Goal: Information Seeking & Learning: Learn about a topic

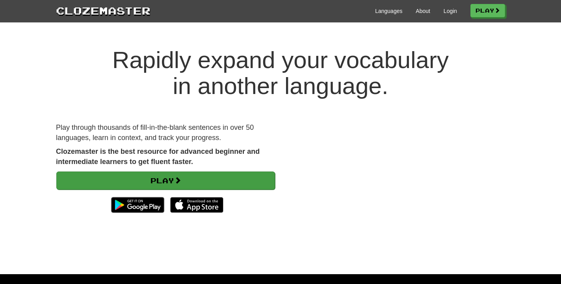
click at [164, 182] on link "Play" at bounding box center [165, 181] width 219 height 18
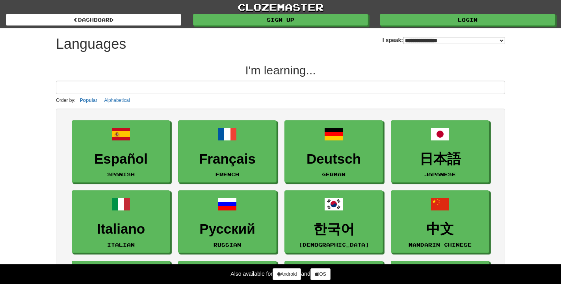
select select "*******"
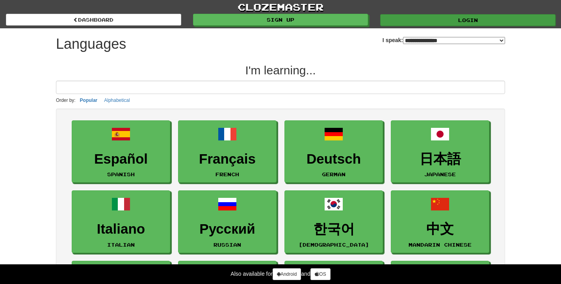
click at [411, 17] on link "Login" at bounding box center [467, 20] width 175 height 12
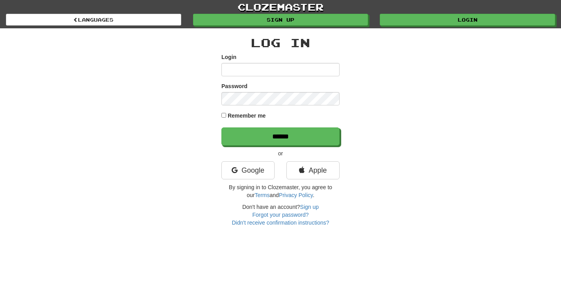
click at [276, 68] on input "Login" at bounding box center [280, 69] width 118 height 13
type input "*********"
click at [246, 115] on label "Remember me" at bounding box center [247, 116] width 38 height 8
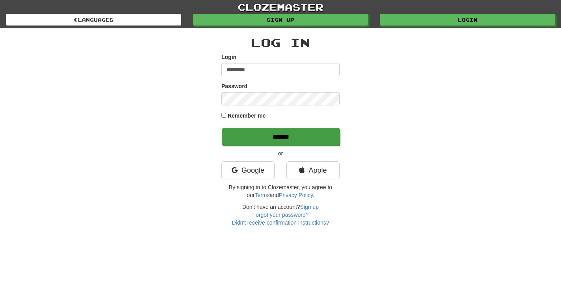
click at [254, 129] on input "******" at bounding box center [281, 137] width 118 height 18
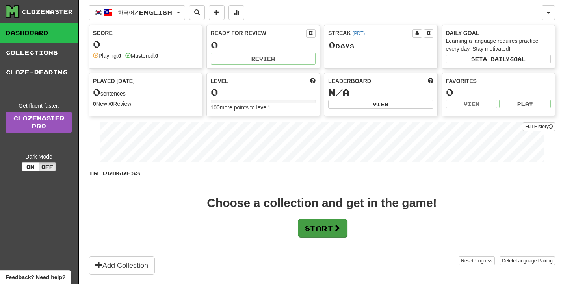
click at [304, 225] on button "Start" at bounding box center [322, 228] width 49 height 18
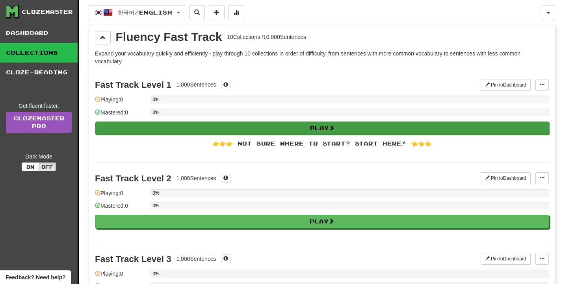
click at [213, 132] on button "Play" at bounding box center [322, 128] width 454 height 13
select select "**"
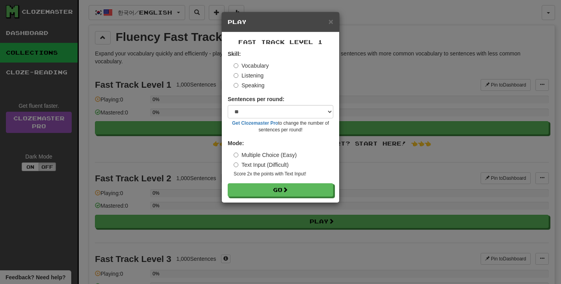
click at [255, 168] on label "Text Input (Difficult)" at bounding box center [260, 165] width 55 height 8
click at [255, 191] on button "Go" at bounding box center [281, 190] width 106 height 13
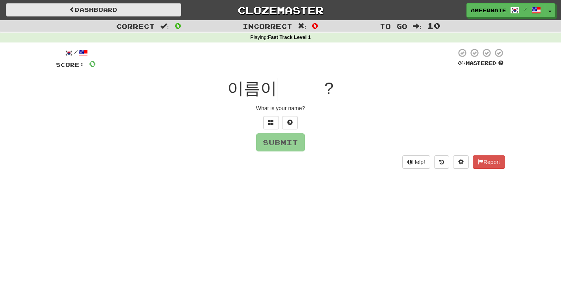
click at [70, 10] on span at bounding box center [72, 10] width 6 height 6
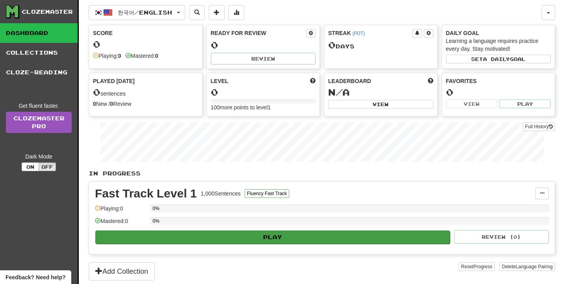
click at [248, 239] on button "Play" at bounding box center [272, 237] width 354 height 13
select select "**"
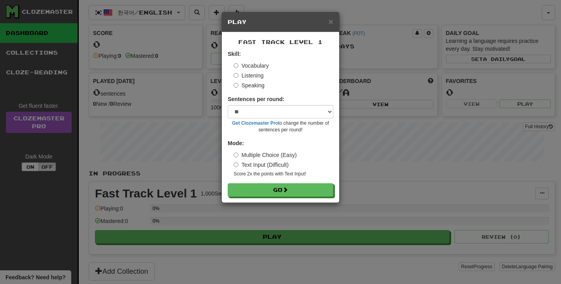
click at [262, 155] on label "Multiple Choice (Easy)" at bounding box center [264, 155] width 63 height 8
click at [267, 182] on form "Skill: Vocabulary Listening Speaking Sentences per round: * ** ** ** ** ** *** …" at bounding box center [281, 123] width 106 height 147
click at [267, 188] on button "Go" at bounding box center [281, 190] width 106 height 13
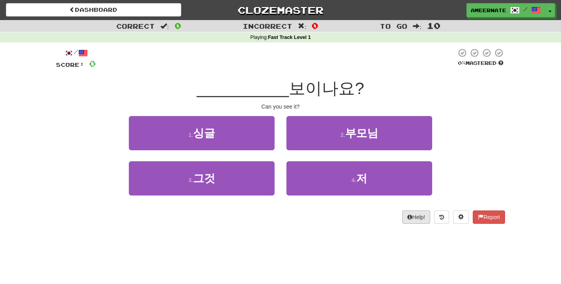
click at [412, 215] on button "Help!" at bounding box center [416, 217] width 28 height 13
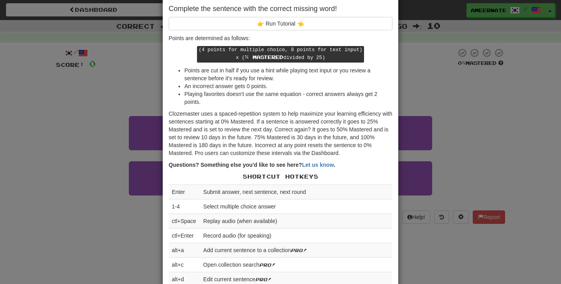
scroll to position [38, 0]
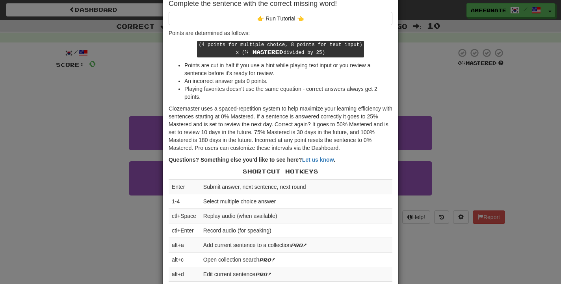
click at [439, 120] on div "× Help Complete the sentence with the correct missing word! 👉 Run Tutorial 👈 Po…" at bounding box center [280, 142] width 561 height 284
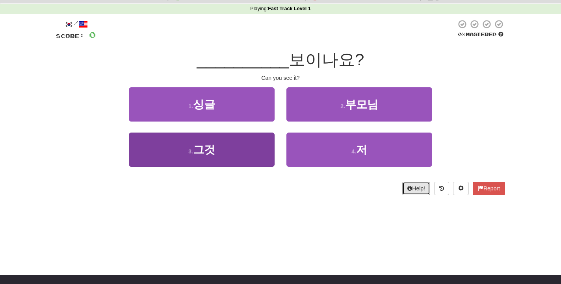
scroll to position [30, 0]
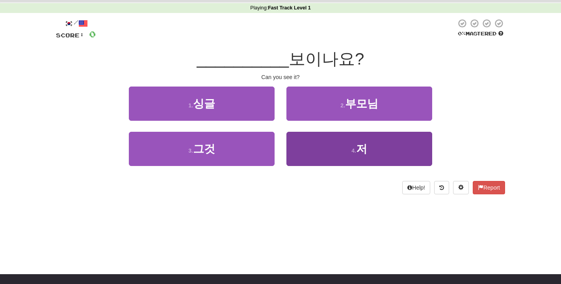
click at [319, 145] on button "4 . 저" at bounding box center [359, 149] width 146 height 34
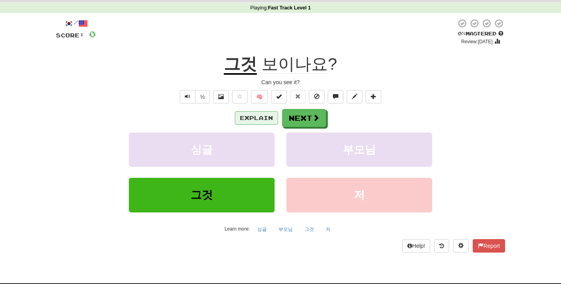
click at [250, 120] on button "Explain" at bounding box center [256, 117] width 43 height 13
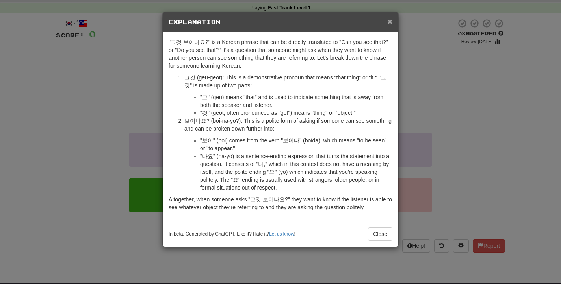
click at [387, 21] on span "×" at bounding box center [389, 21] width 5 height 9
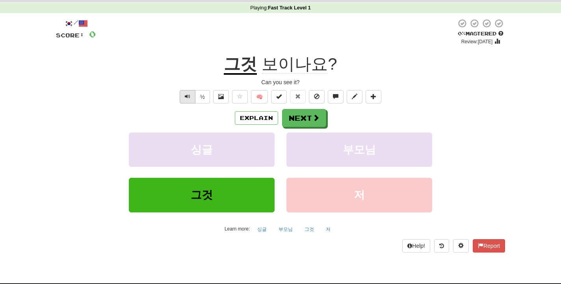
click at [186, 94] on span "Text-to-speech controls" at bounding box center [188, 97] width 6 height 6
click at [257, 110] on div "Explain Next" at bounding box center [280, 118] width 449 height 18
click at [257, 116] on button "Explain" at bounding box center [256, 117] width 43 height 13
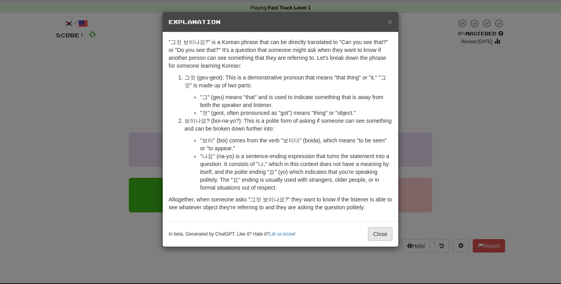
click at [389, 231] on button "Close" at bounding box center [380, 234] width 24 height 13
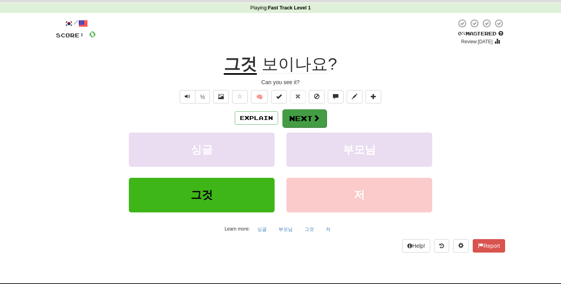
click at [319, 118] on span at bounding box center [316, 118] width 7 height 7
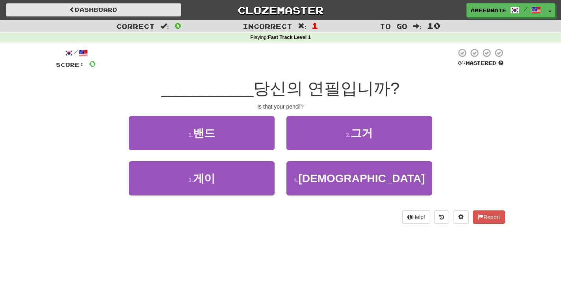
scroll to position [0, 0]
click at [73, 9] on span at bounding box center [72, 10] width 6 height 6
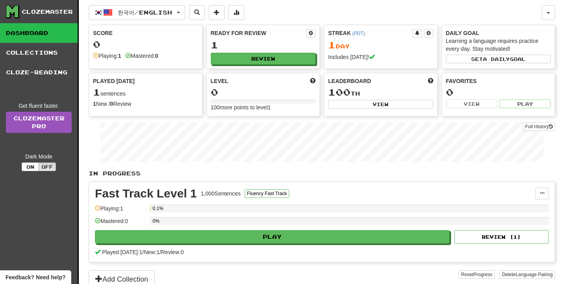
click at [58, 32] on link "Dashboard" at bounding box center [39, 33] width 78 height 20
click at [59, 46] on link "Collections" at bounding box center [39, 53] width 78 height 20
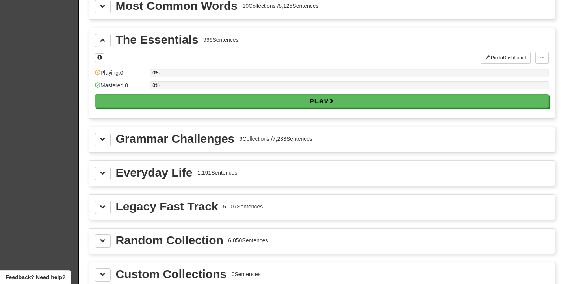
scroll to position [904, 0]
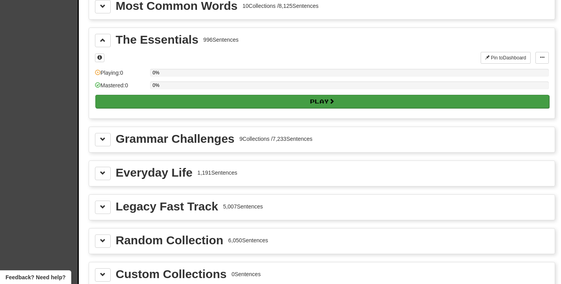
click at [148, 105] on button "Play" at bounding box center [322, 101] width 454 height 13
select select "**"
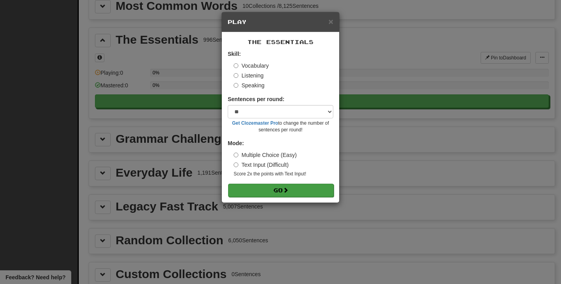
click at [261, 187] on button "Go" at bounding box center [281, 190] width 106 height 13
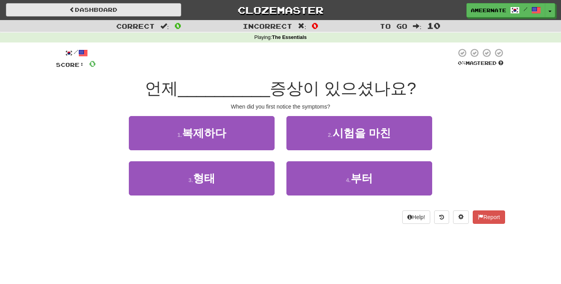
click at [62, 7] on link "Dashboard" at bounding box center [93, 9] width 175 height 13
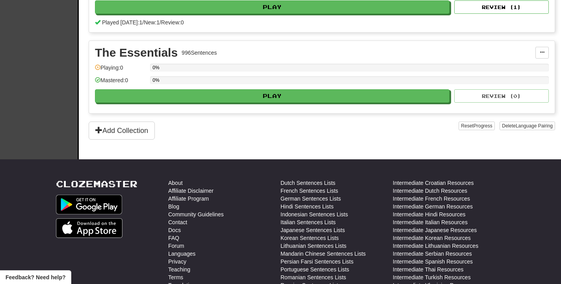
scroll to position [208, 0]
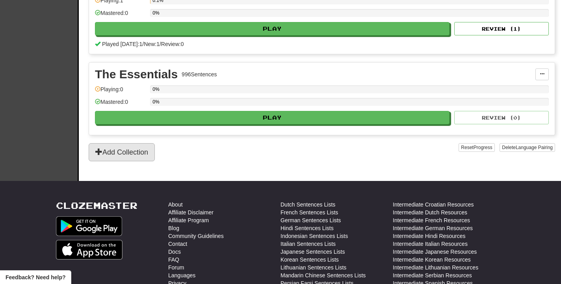
click at [118, 154] on button "Add Collection" at bounding box center [122, 152] width 66 height 18
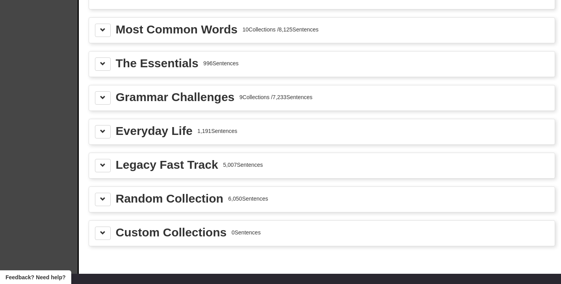
scroll to position [882, 0]
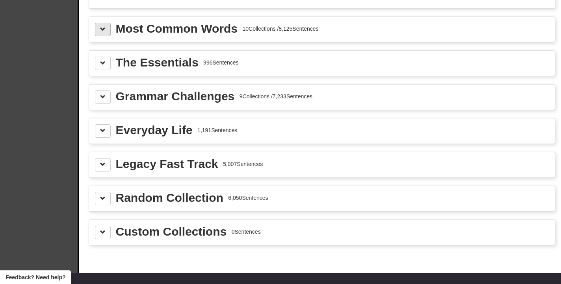
click at [102, 30] on span at bounding box center [103, 29] width 6 height 6
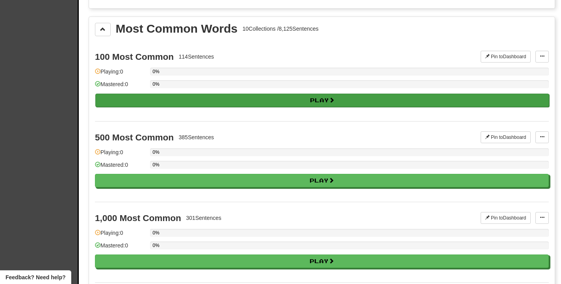
click at [136, 95] on button "Play" at bounding box center [322, 100] width 454 height 13
select select "**"
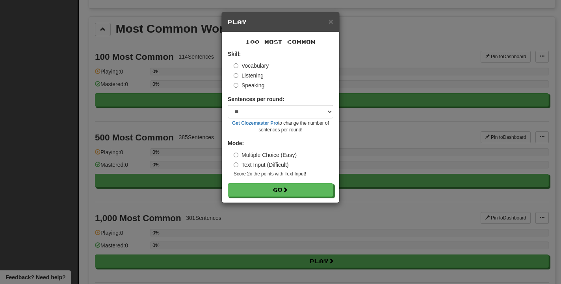
click at [252, 181] on form "Skill: Vocabulary Listening Speaking Sentences per round: * ** ** ** ** ** *** …" at bounding box center [281, 123] width 106 height 147
click at [254, 188] on button "Go" at bounding box center [281, 190] width 106 height 13
